Goal: Task Accomplishment & Management: Use online tool/utility

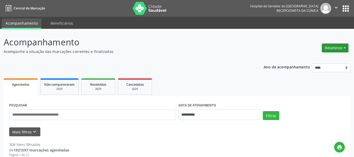
click at [340, 48] on button "Relatórios" at bounding box center [334, 47] width 27 height 9
click at [331, 58] on link "Agendamentos" at bounding box center [320, 58] width 56 height 7
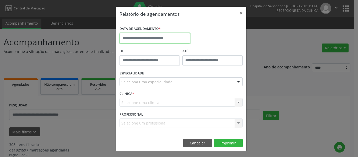
click at [141, 41] on input "text" at bounding box center [154, 38] width 71 height 10
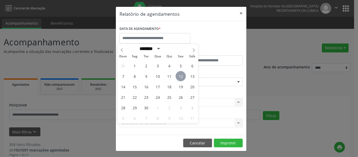
click at [178, 78] on span "12" at bounding box center [180, 76] width 10 height 10
type input "**********"
click at [178, 78] on span "12" at bounding box center [180, 76] width 10 height 10
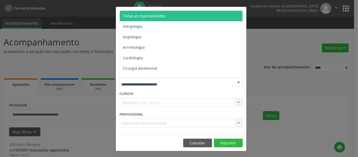
click at [134, 86] on div at bounding box center [180, 81] width 123 height 9
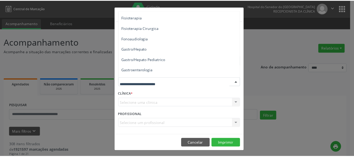
scroll to position [288, 0]
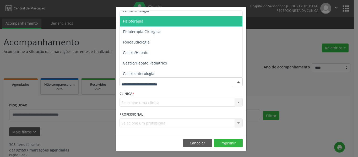
click at [167, 23] on span "Fisioterapia" at bounding box center [181, 21] width 123 height 10
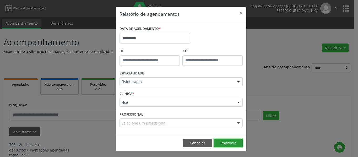
click at [225, 142] on button "Imprimir" at bounding box center [228, 142] width 29 height 9
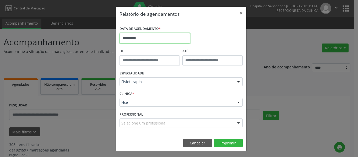
click at [146, 40] on input "**********" at bounding box center [154, 38] width 71 height 10
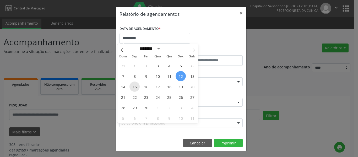
click at [133, 86] on span "15" at bounding box center [134, 86] width 10 height 10
type input "**********"
click at [133, 86] on span "15" at bounding box center [134, 86] width 10 height 10
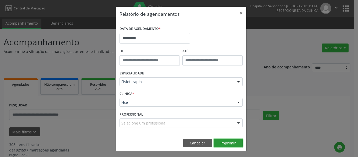
click at [229, 143] on button "Imprimir" at bounding box center [228, 142] width 29 height 9
click at [233, 14] on header "Relatório de agendamentos ×" at bounding box center [181, 14] width 130 height 14
click at [239, 14] on button "×" at bounding box center [241, 13] width 10 height 13
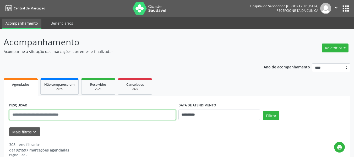
click at [117, 114] on input "text" at bounding box center [92, 114] width 166 height 10
click at [192, 114] on input "**********" at bounding box center [219, 114] width 82 height 10
click at [151, 117] on input "text" at bounding box center [92, 114] width 166 height 10
type input "**********"
click at [263, 111] on button "Filtrar" at bounding box center [271, 115] width 16 height 9
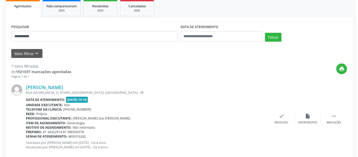
scroll to position [79, 0]
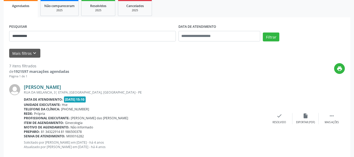
click at [46, 85] on link "[PERSON_NAME]" at bounding box center [42, 87] width 37 height 6
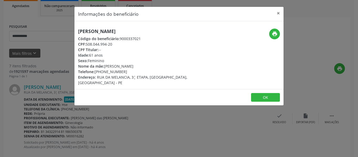
drag, startPoint x: 136, startPoint y: 25, endPoint x: 74, endPoint y: 25, distance: 62.8
click at [74, 25] on div "Informações do beneficiário × [PERSON_NAME] Código do beneficiário: 9000337021 …" at bounding box center [179, 78] width 358 height 157
copy h5 "[PERSON_NAME]"
click at [278, 32] on button "print" at bounding box center [274, 34] width 11 height 11
click at [138, 29] on h5 "[PERSON_NAME]" at bounding box center [144, 31] width 132 height 5
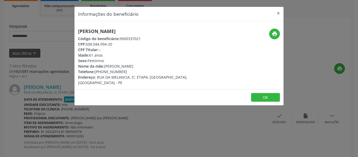
click at [108, 33] on h5 "[PERSON_NAME]" at bounding box center [144, 31] width 132 height 5
drag, startPoint x: 116, startPoint y: 46, endPoint x: 87, endPoint y: 44, distance: 28.8
click at [87, 44] on div "CPF: 508.044.994-20" at bounding box center [144, 43] width 132 height 5
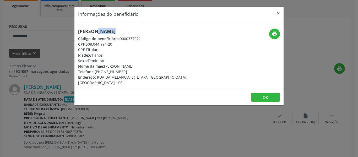
copy div "508.044.994-20"
drag, startPoint x: 130, startPoint y: 70, endPoint x: 103, endPoint y: 70, distance: 27.2
click at [103, 70] on div "Telefone: [PHONE_NUMBER]" at bounding box center [144, 71] width 132 height 5
copy div "98650-0378"
